Goal: Book appointment/travel/reservation

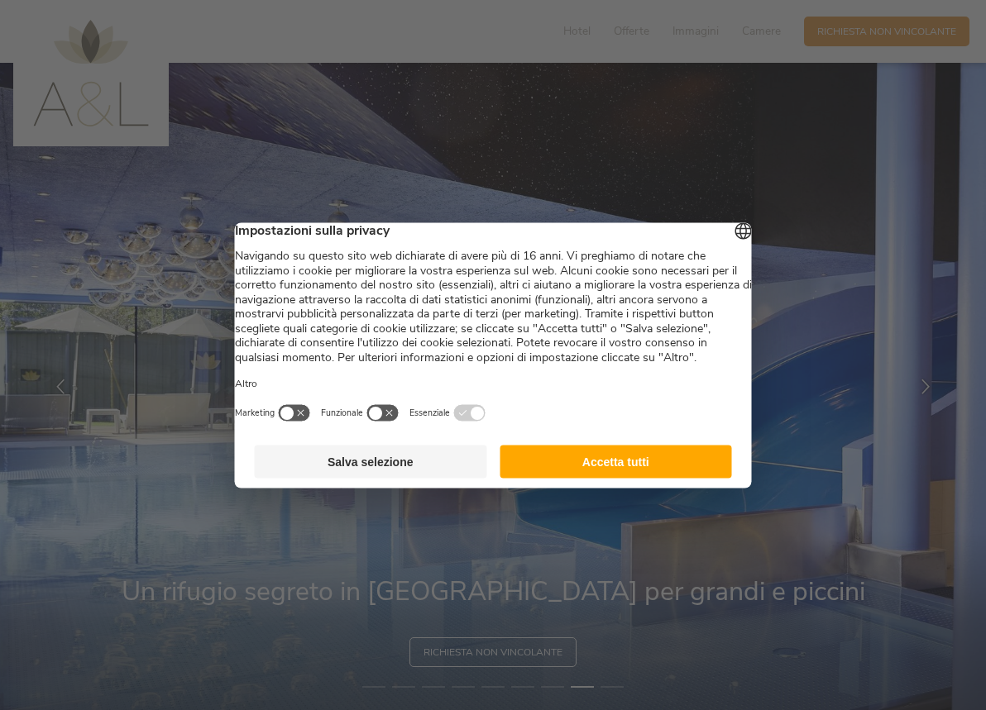
drag, startPoint x: 403, startPoint y: 479, endPoint x: 409, endPoint y: 466, distance: 14.4
click at [403, 478] on button "Salva selezione" at bounding box center [371, 461] width 232 height 33
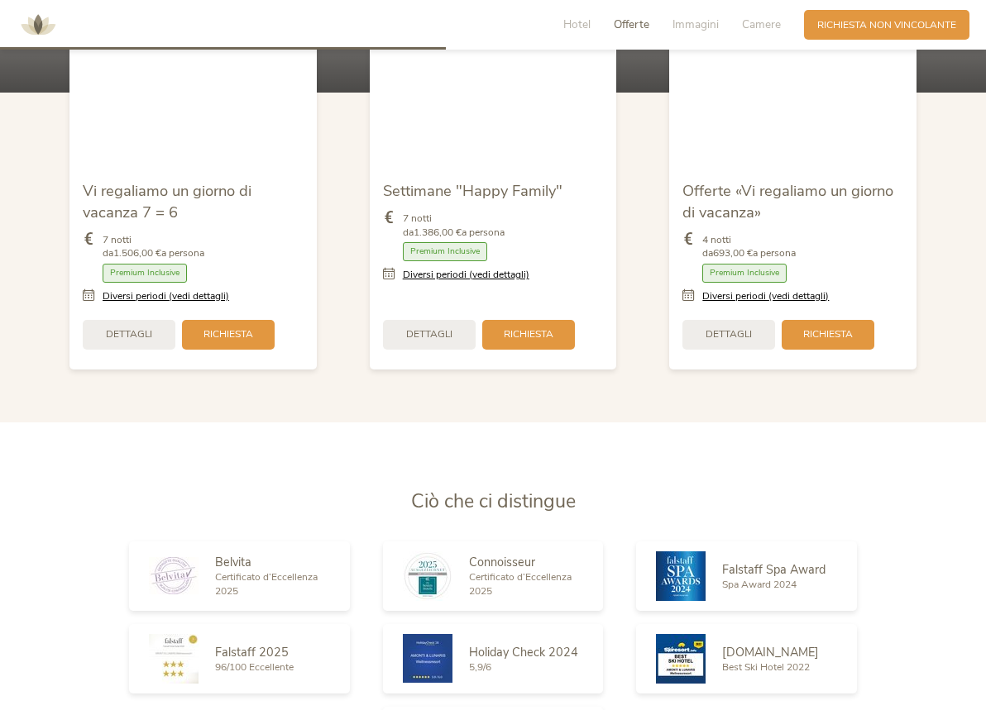
scroll to position [1756, 0]
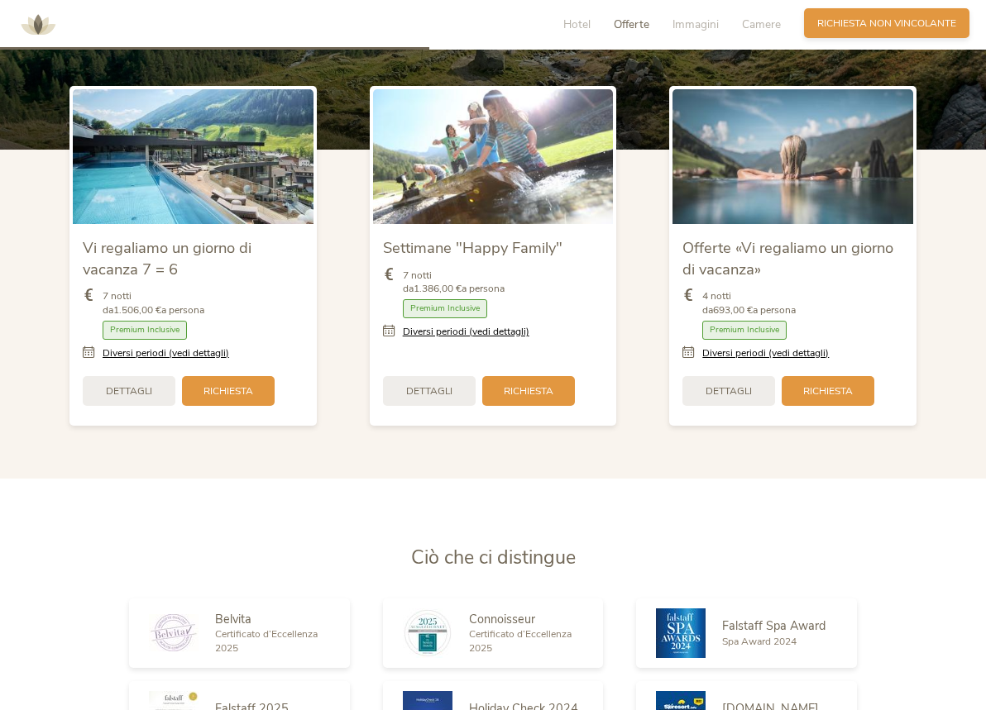
click at [839, 21] on span "Richiesta non vincolante" at bounding box center [886, 24] width 139 height 14
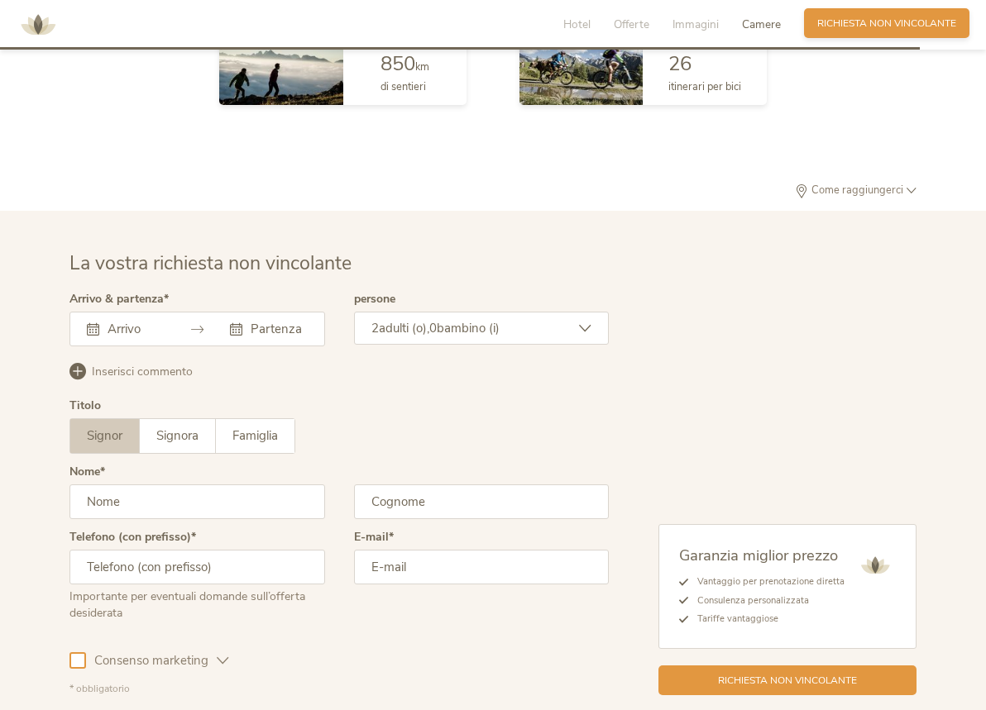
scroll to position [4036, 0]
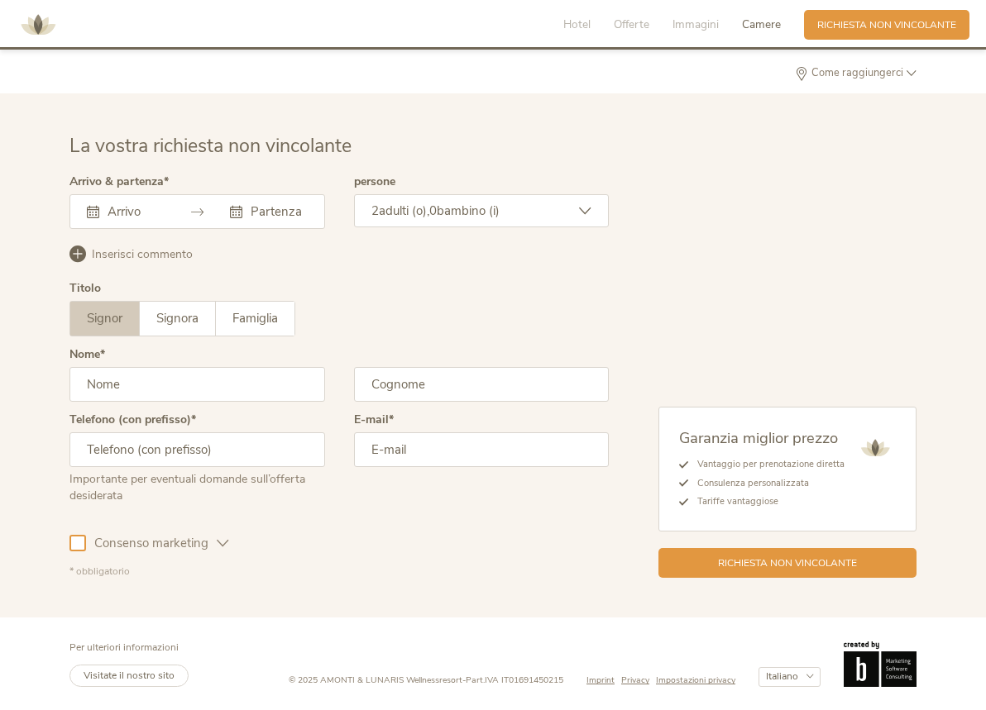
click at [149, 210] on input "text" at bounding box center [133, 211] width 60 height 17
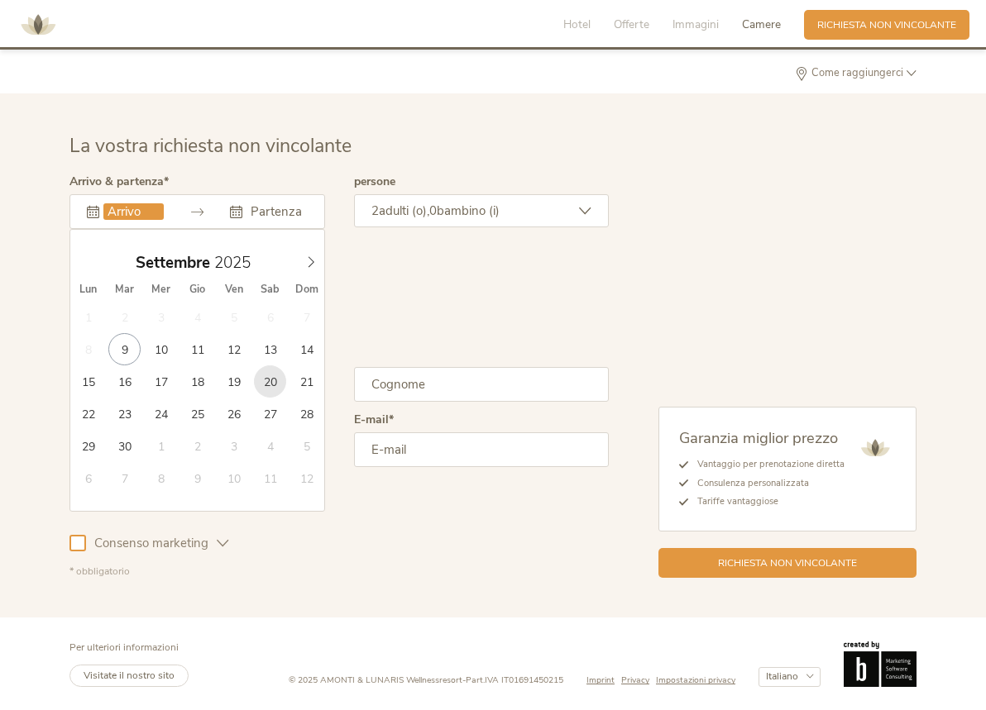
type input "[DATE]"
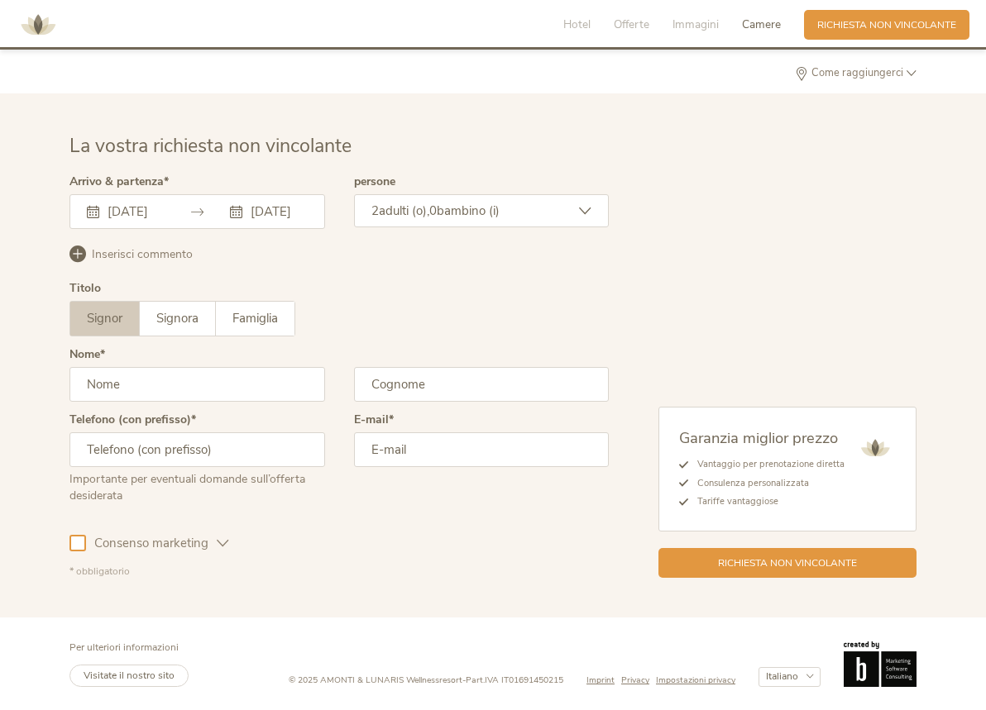
click at [423, 210] on span "adulti (o)," at bounding box center [404, 211] width 50 height 17
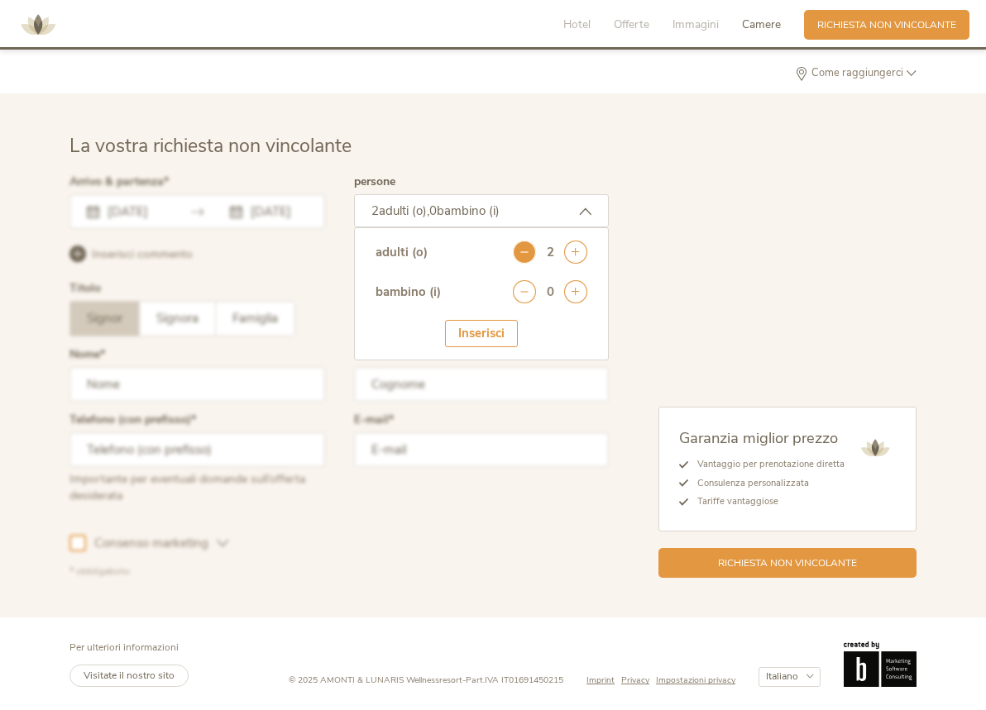
click at [526, 251] on icon at bounding box center [524, 252] width 23 height 23
click at [580, 289] on icon at bounding box center [575, 291] width 23 height 23
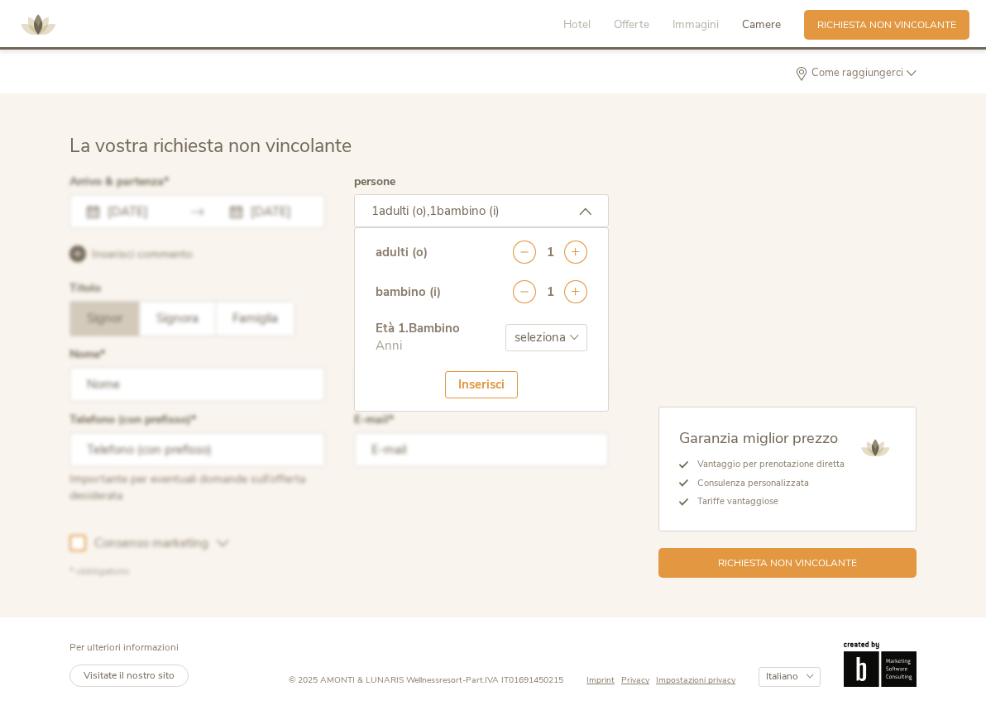
click at [548, 336] on select "seleziona 0 1 2 3 4 5 6 7 8 9 10 11 12 13 14 15 16 17" at bounding box center [546, 337] width 82 height 27
select select "3"
click at [505, 324] on select "seleziona 0 1 2 3 4 5 6 7 8 9 10 11 12 13 14 15 16 17" at bounding box center [546, 337] width 82 height 27
click at [475, 387] on div "Inserisci" at bounding box center [481, 384] width 73 height 27
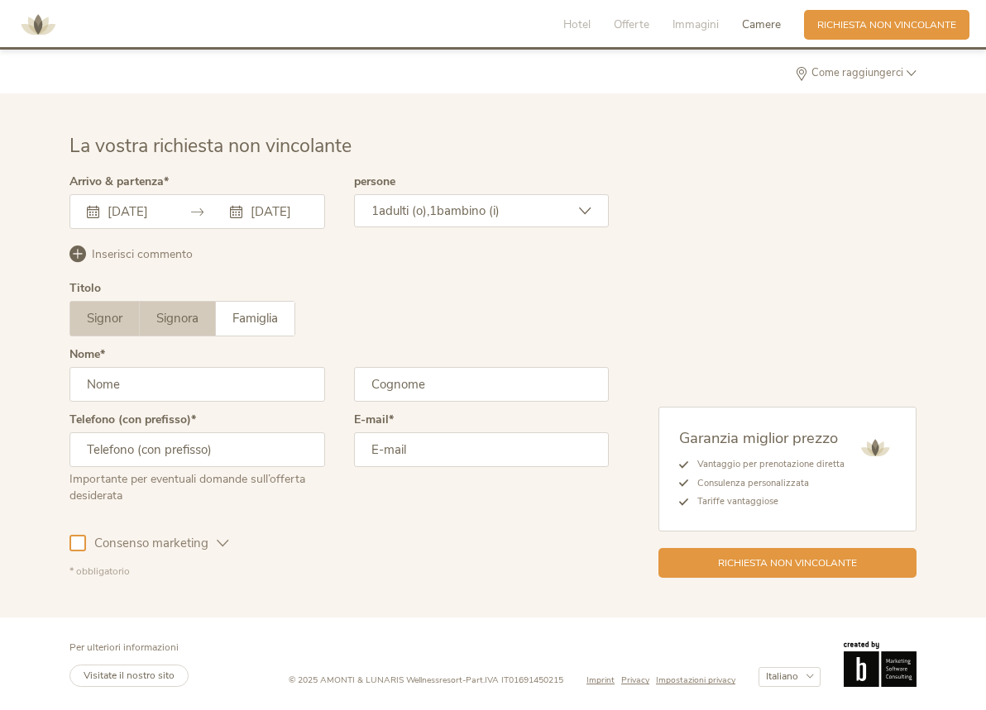
drag, startPoint x: 170, startPoint y: 317, endPoint x: 164, endPoint y: 323, distance: 8.8
click at [170, 317] on span "Signora" at bounding box center [177, 318] width 42 height 17
click at [153, 385] on input "text" at bounding box center [197, 384] width 256 height 35
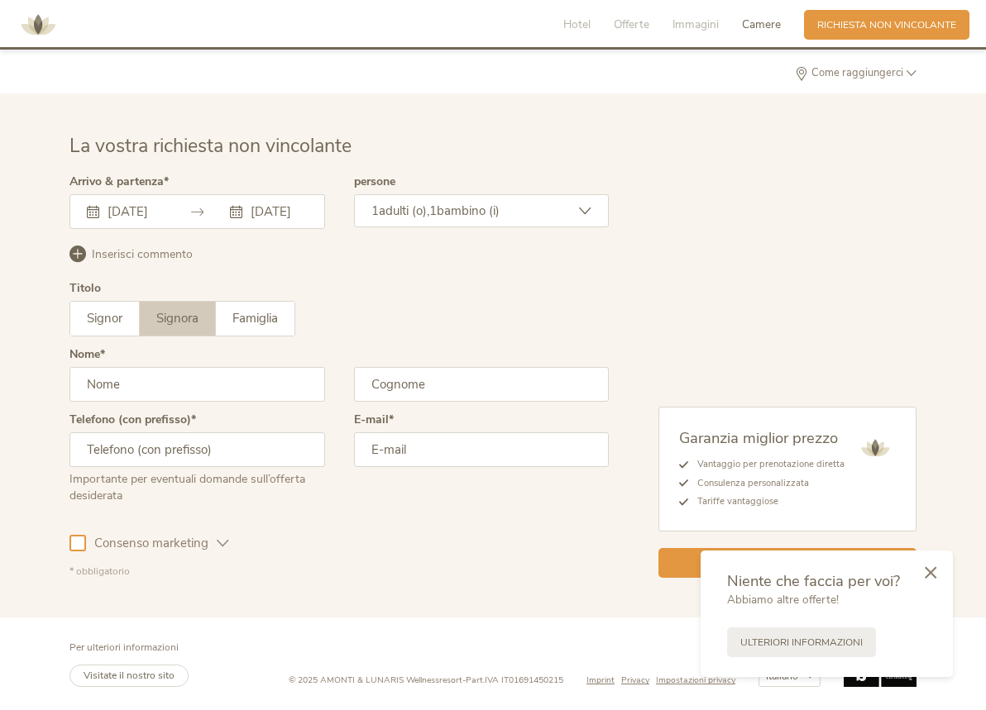
type input "[PERSON_NAME]"
type input "3400908927"
type input "[PERSON_NAME][EMAIL_ADDRESS][DOMAIN_NAME]"
click at [921, 567] on div at bounding box center [930, 574] width 45 height 46
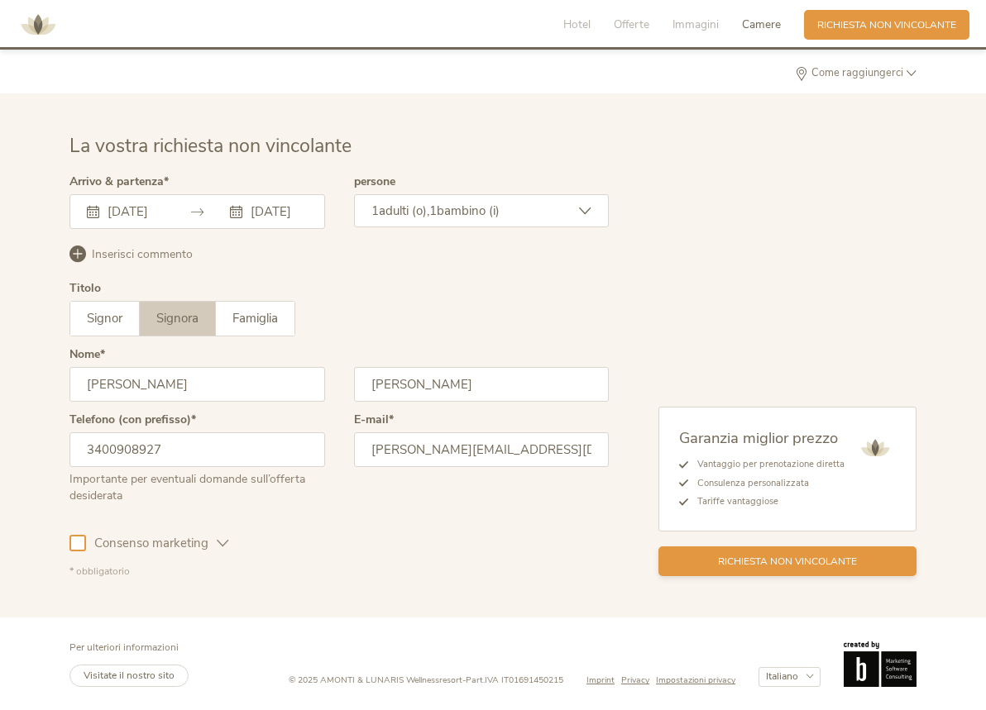
drag, startPoint x: 743, startPoint y: 564, endPoint x: 695, endPoint y: 563, distance: 48.0
click at [743, 564] on span "Richiesta non vincolante" at bounding box center [787, 562] width 139 height 14
